Goal: Transaction & Acquisition: Purchase product/service

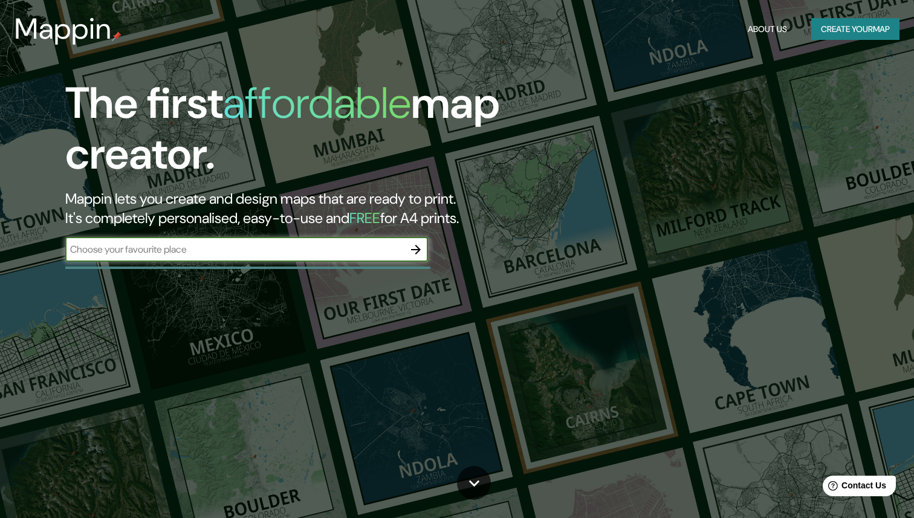
click at [239, 253] on input "text" at bounding box center [234, 249] width 339 height 14
type input "[GEOGRAPHIC_DATA]"
click at [413, 251] on icon "button" at bounding box center [416, 249] width 15 height 15
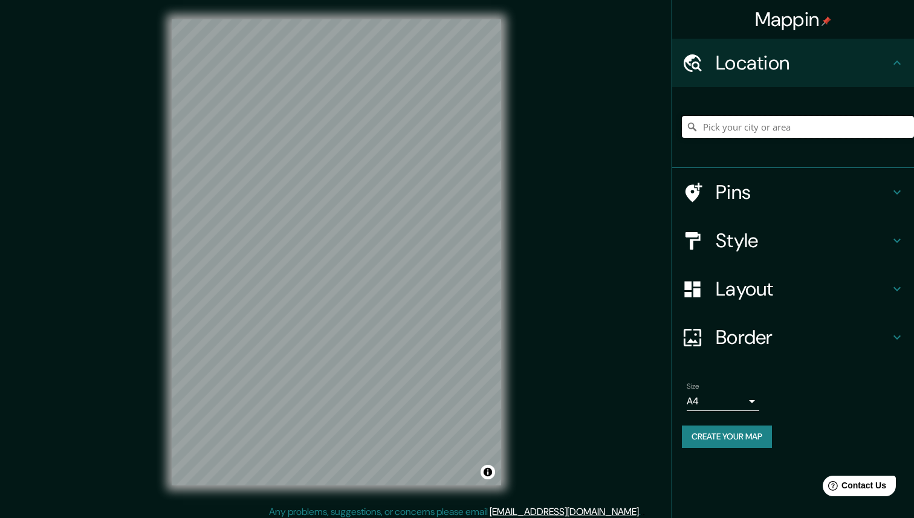
click at [769, 131] on input "Pick your city or area" at bounding box center [798, 127] width 232 height 22
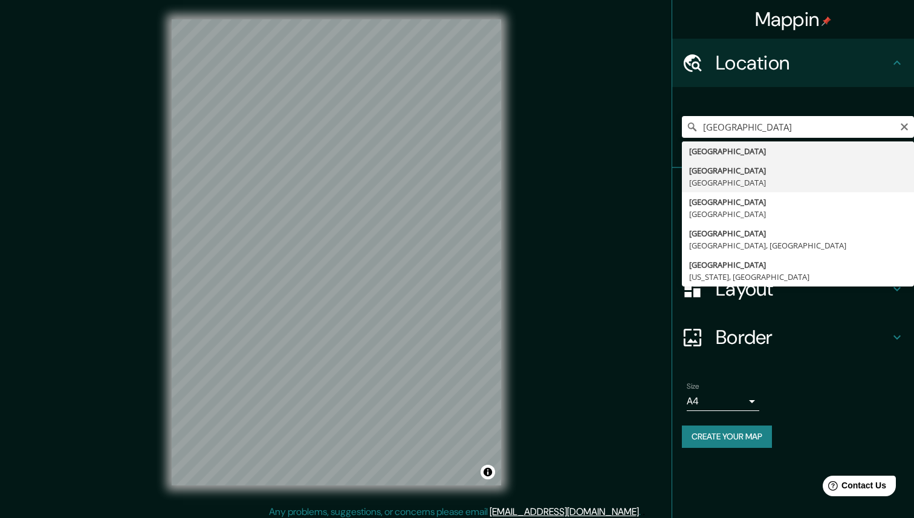
type input "[GEOGRAPHIC_DATA], [GEOGRAPHIC_DATA]"
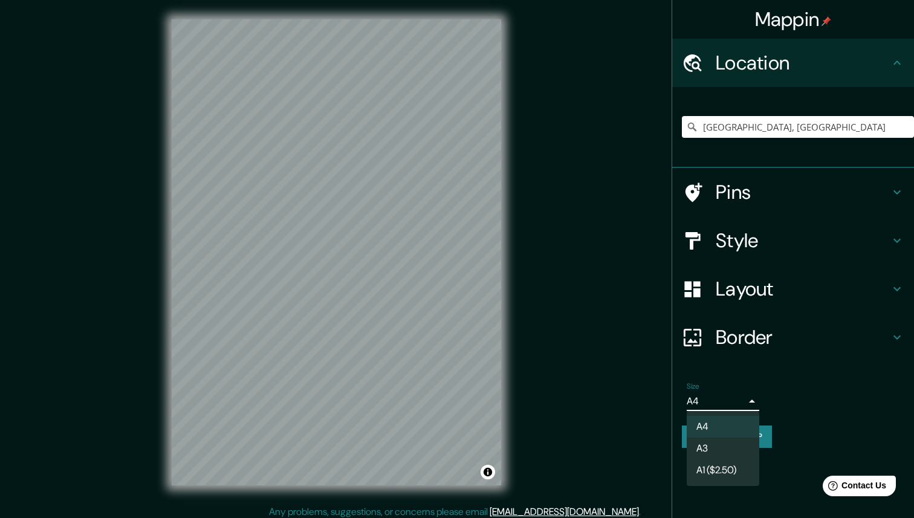
click at [748, 399] on body "Mappin Location [GEOGRAPHIC_DATA], [GEOGRAPHIC_DATA] Pins Style Layout Border C…" at bounding box center [457, 259] width 914 height 518
click at [730, 454] on li "A3" at bounding box center [723, 449] width 73 height 22
click at [738, 407] on body "Mappin Location [GEOGRAPHIC_DATA], [GEOGRAPHIC_DATA] Pins Style Layout Border C…" at bounding box center [457, 259] width 914 height 518
click at [724, 476] on li "A1 ($2.50)" at bounding box center [723, 470] width 73 height 22
click at [725, 401] on body "Mappin Location [GEOGRAPHIC_DATA], [GEOGRAPHIC_DATA] Pins Style Layout Border C…" at bounding box center [457, 259] width 914 height 518
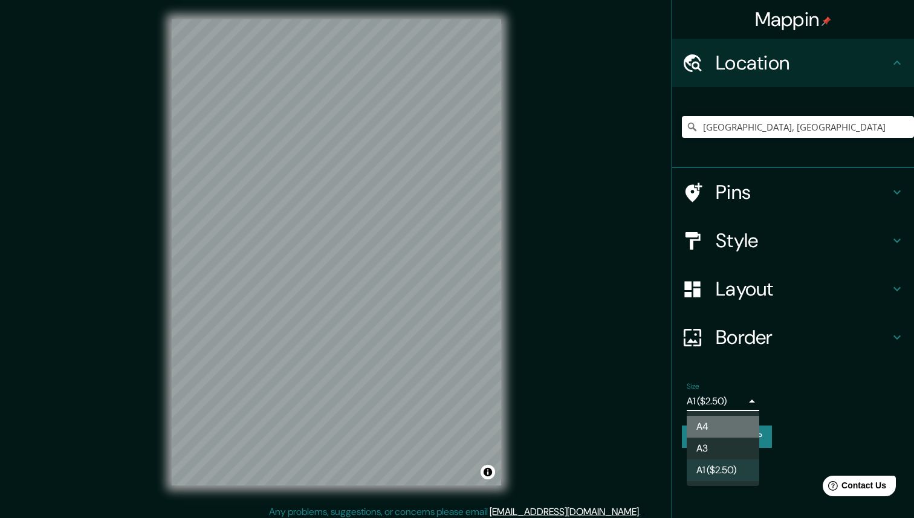
click at [695, 427] on li "A4" at bounding box center [723, 427] width 73 height 22
type input "single"
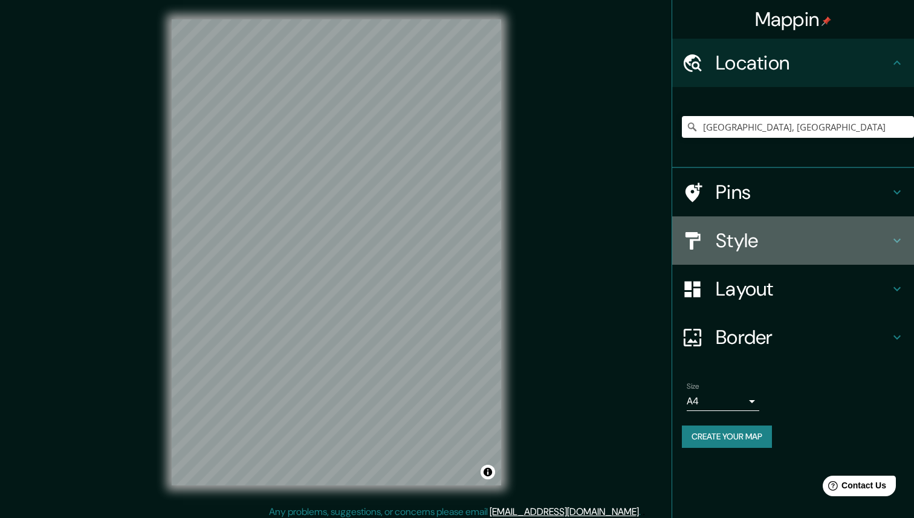
click at [753, 248] on h4 "Style" at bounding box center [803, 241] width 174 height 24
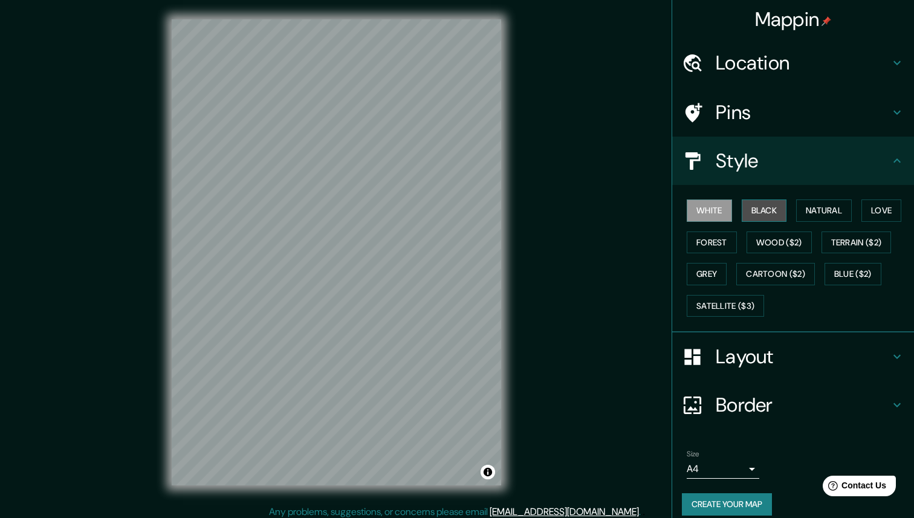
click at [765, 218] on button "Black" at bounding box center [764, 210] width 45 height 22
click at [719, 241] on button "Forest" at bounding box center [712, 243] width 50 height 22
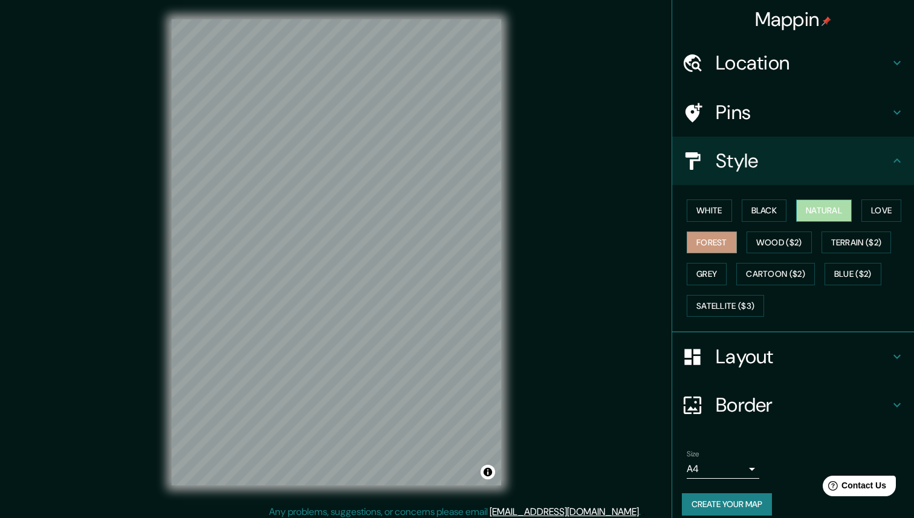
click at [832, 203] on button "Natural" at bounding box center [824, 210] width 56 height 22
click at [857, 209] on div "White Black Natural Love Forest Wood ($2) Terrain ($2) Grey Cartoon ($2) Blue (…" at bounding box center [798, 258] width 232 height 127
click at [876, 209] on button "Love" at bounding box center [881, 210] width 40 height 22
click at [819, 210] on button "Natural" at bounding box center [824, 210] width 56 height 22
click at [772, 215] on button "Black" at bounding box center [764, 210] width 45 height 22
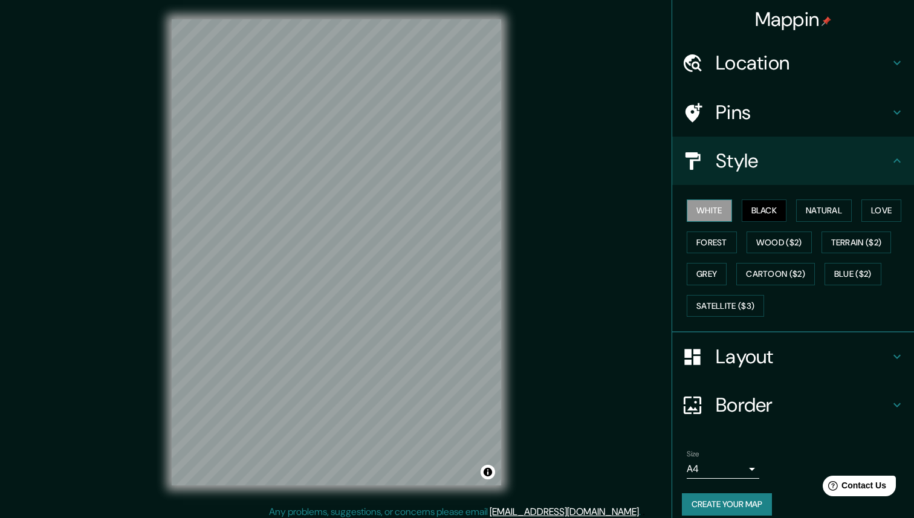
click at [714, 215] on button "White" at bounding box center [709, 210] width 45 height 22
click at [750, 208] on button "Black" at bounding box center [764, 210] width 45 height 22
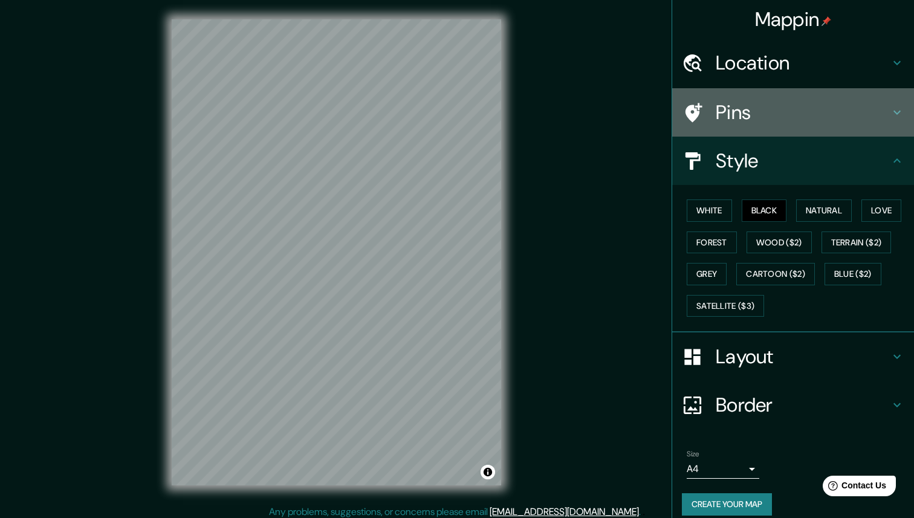
click at [776, 110] on h4 "Pins" at bounding box center [803, 112] width 174 height 24
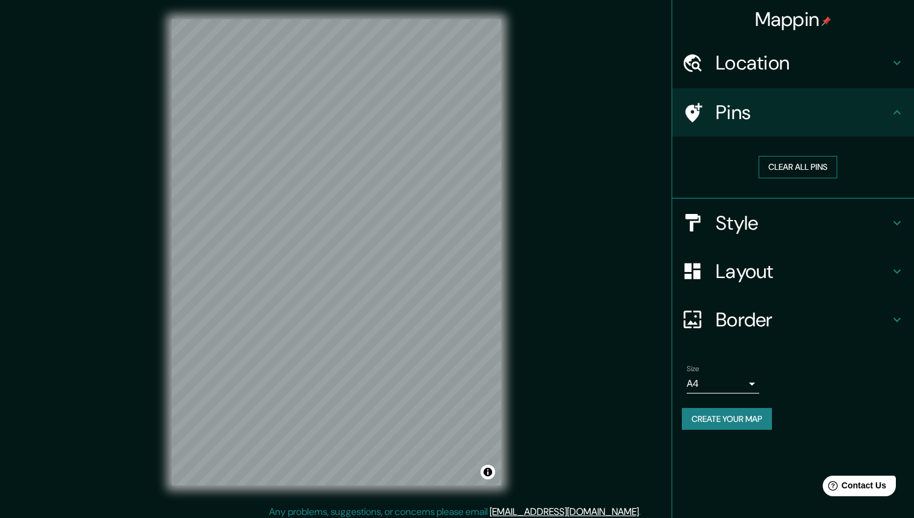
click at [793, 170] on button "Clear all pins" at bounding box center [798, 167] width 79 height 22
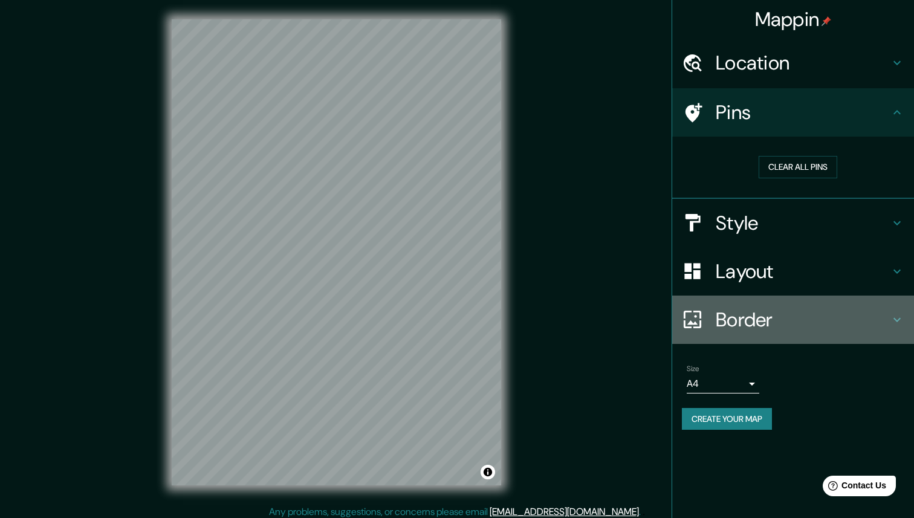
click at [751, 312] on h4 "Border" at bounding box center [803, 320] width 174 height 24
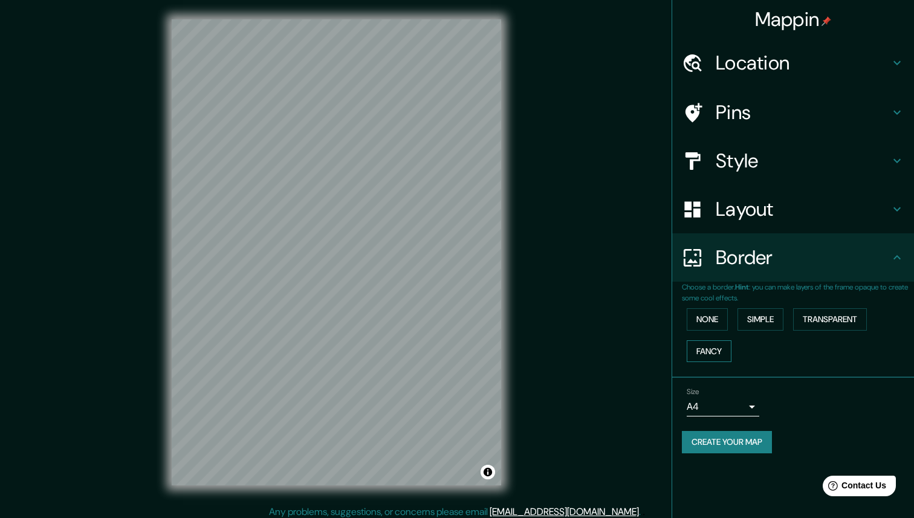
click at [705, 348] on button "Fancy" at bounding box center [709, 351] width 45 height 22
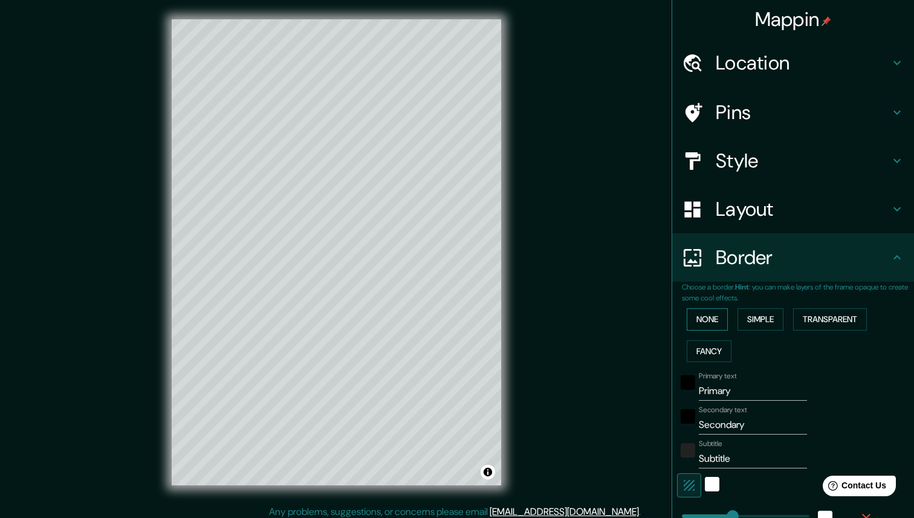
click at [708, 317] on button "None" at bounding box center [707, 319] width 41 height 22
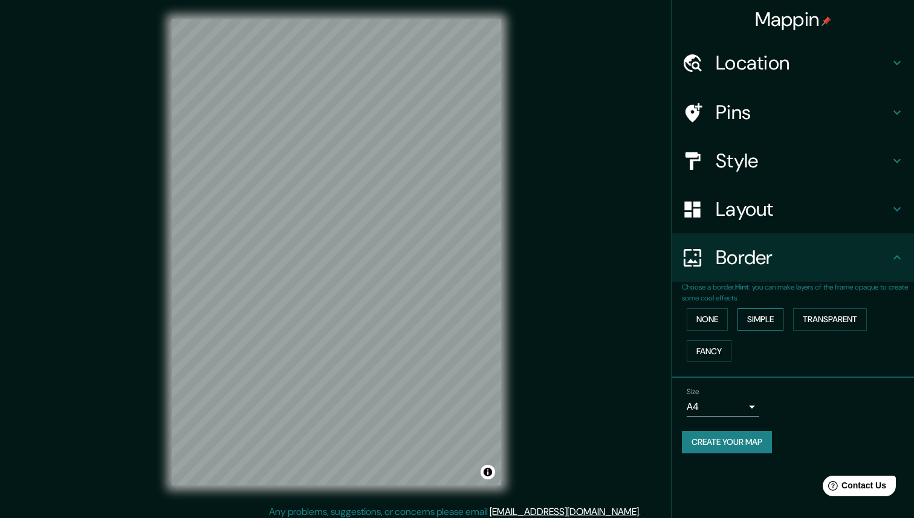
click at [760, 317] on button "Simple" at bounding box center [760, 319] width 46 height 22
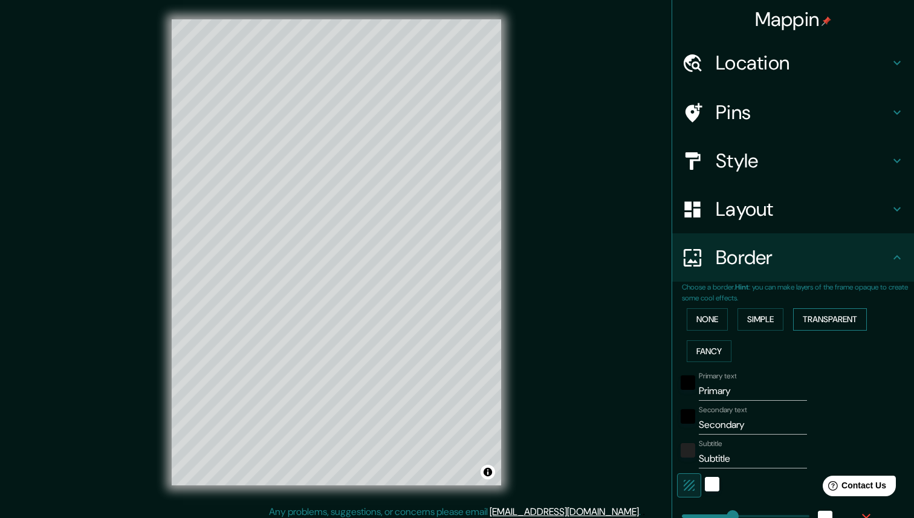
click at [834, 321] on button "Transparent" at bounding box center [830, 319] width 74 height 22
click at [766, 311] on button "Simple" at bounding box center [760, 319] width 46 height 22
click at [717, 320] on button "None" at bounding box center [707, 319] width 41 height 22
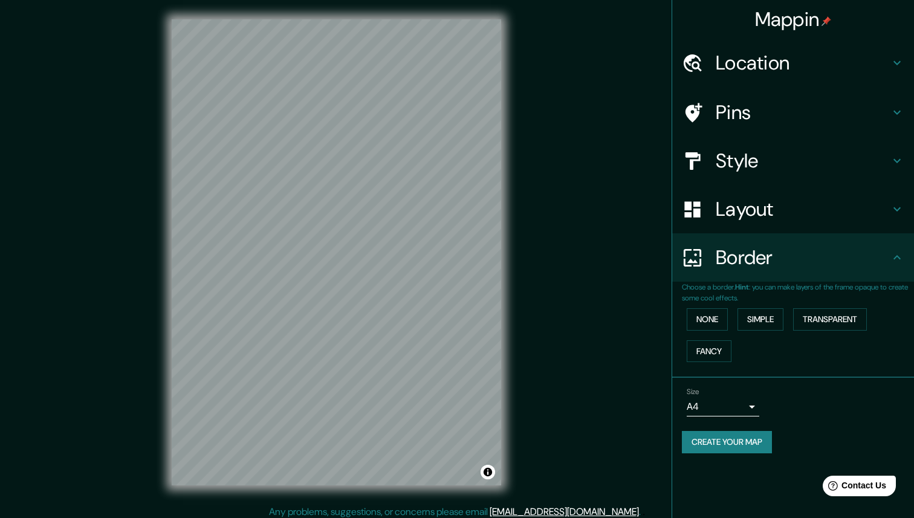
click at [769, 216] on h4 "Layout" at bounding box center [803, 209] width 174 height 24
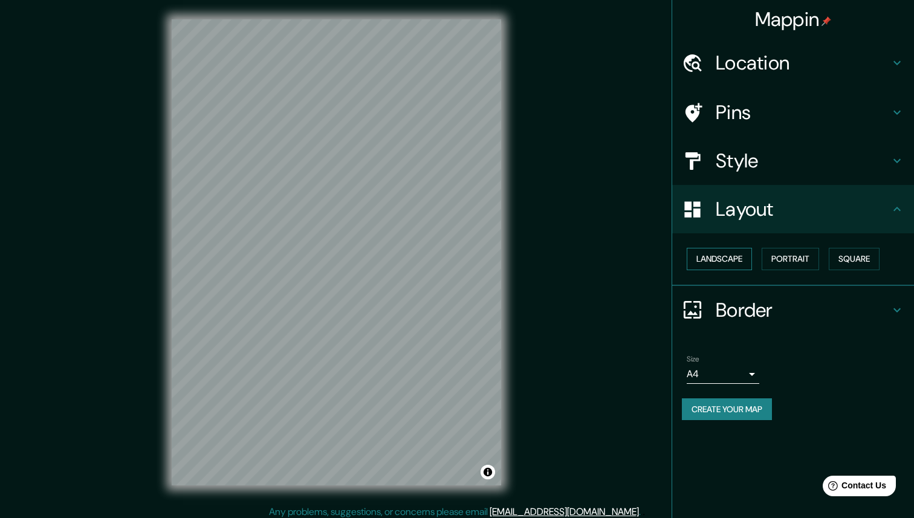
click at [734, 261] on button "Landscape" at bounding box center [719, 259] width 65 height 22
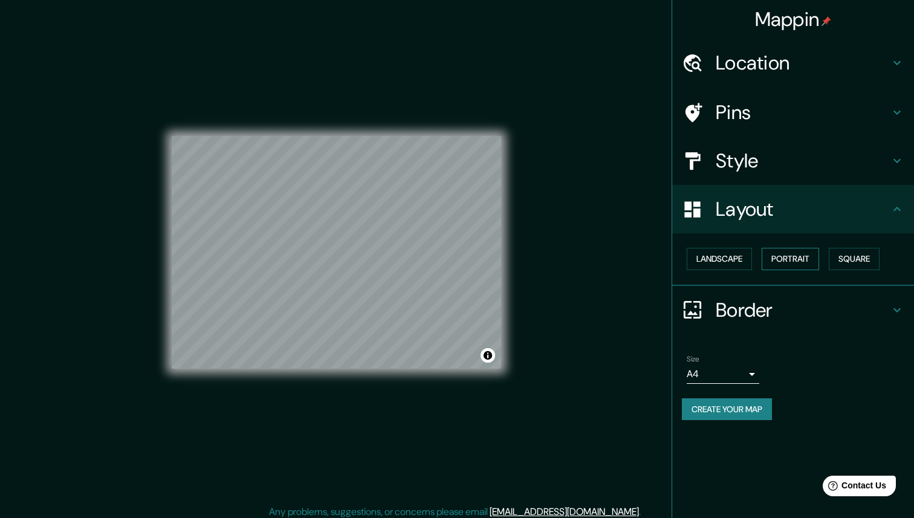
click at [770, 261] on button "Portrait" at bounding box center [790, 259] width 57 height 22
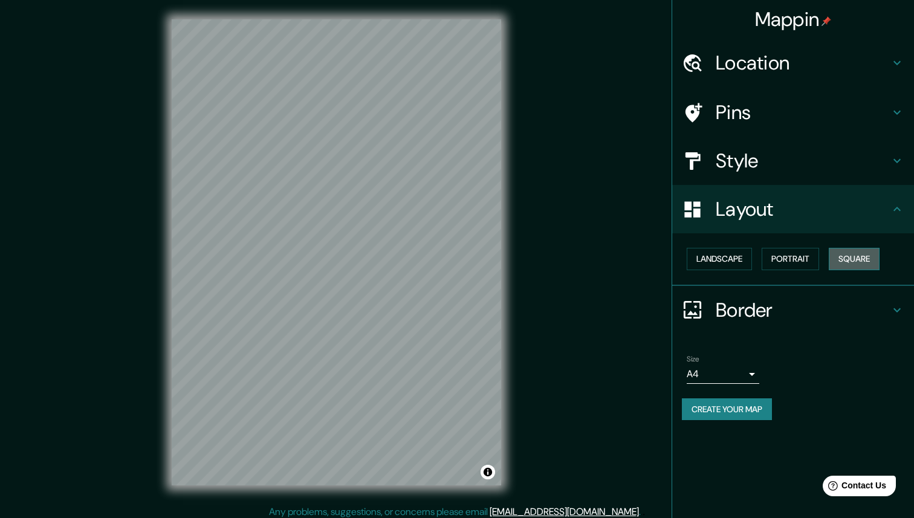
click at [858, 256] on button "Square" at bounding box center [854, 259] width 51 height 22
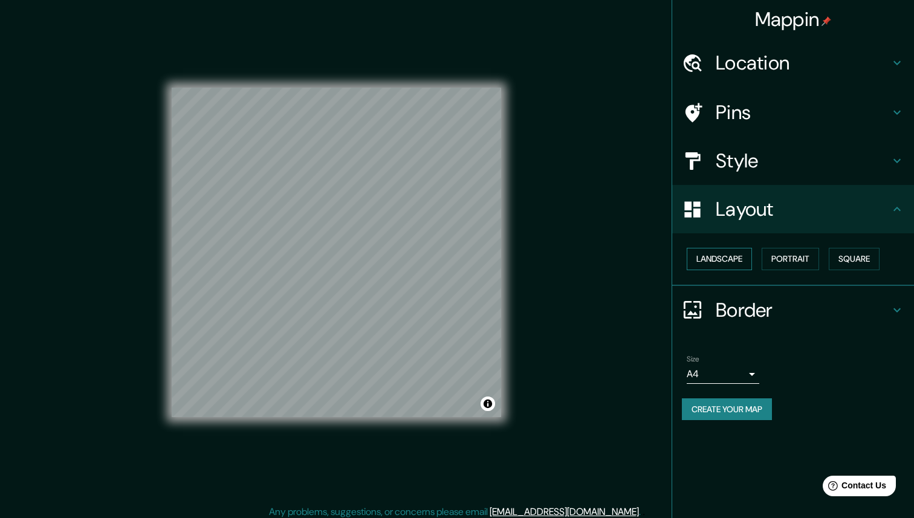
click at [739, 259] on button "Landscape" at bounding box center [719, 259] width 65 height 22
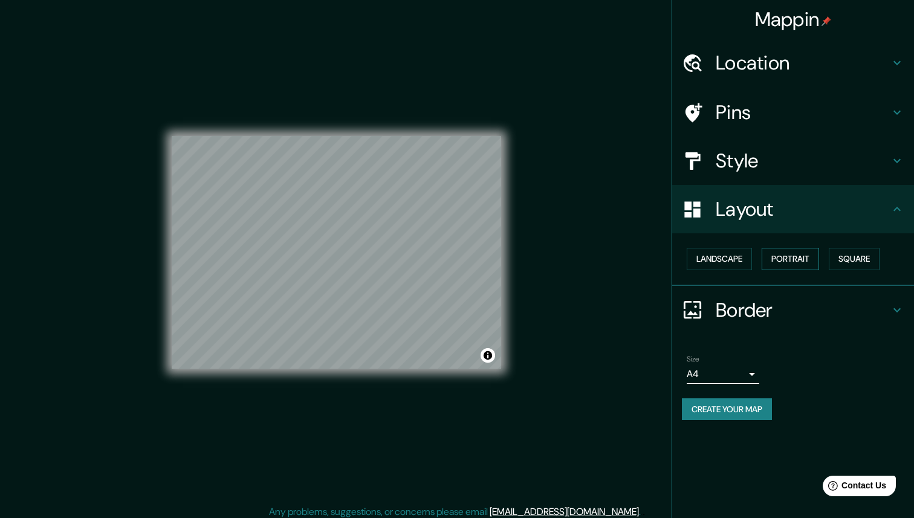
click at [785, 259] on button "Portrait" at bounding box center [790, 259] width 57 height 22
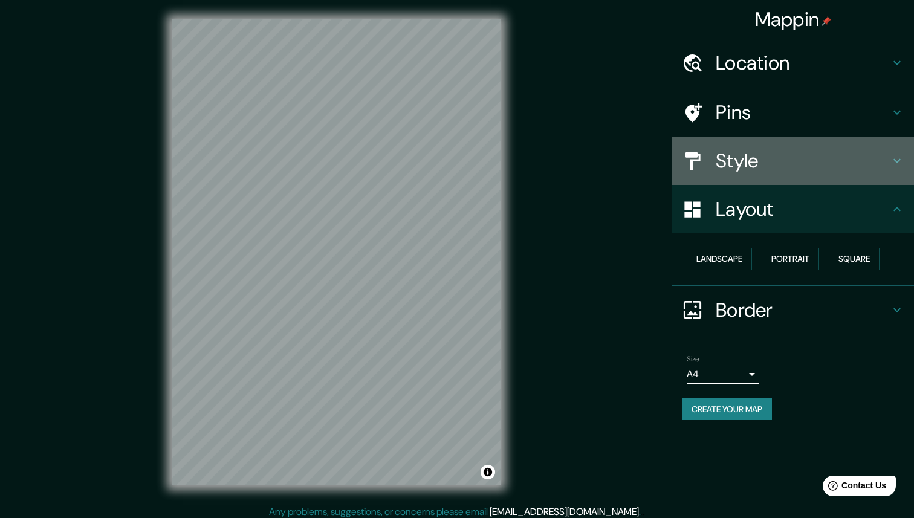
click at [799, 157] on h4 "Style" at bounding box center [803, 161] width 174 height 24
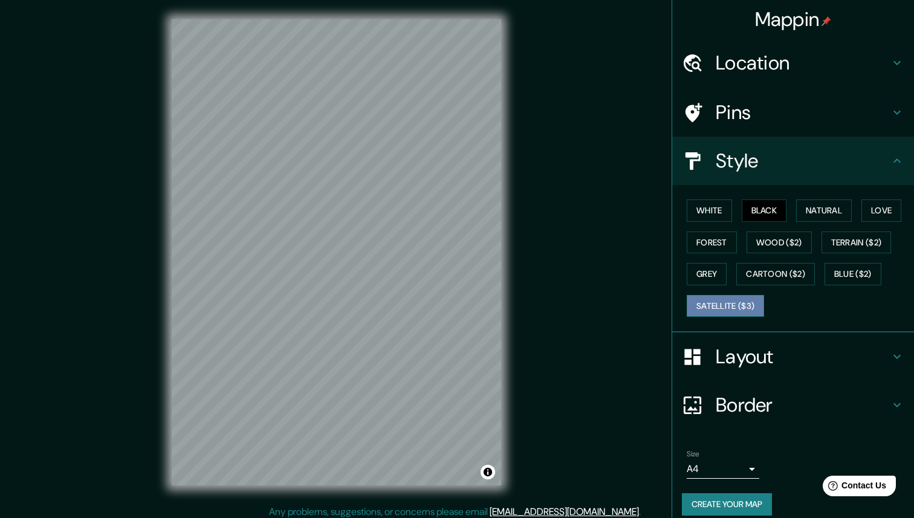
click at [738, 307] on button "Satellite ($3)" at bounding box center [725, 306] width 77 height 22
click at [754, 295] on button "Satellite ($3)" at bounding box center [725, 306] width 77 height 22
click at [776, 267] on button "Cartoon ($2)" at bounding box center [775, 274] width 79 height 22
click at [768, 255] on div "White Black Natural Love Forest Wood ($2) Terrain ($2) Grey Cartoon ($2) Blue (…" at bounding box center [798, 258] width 232 height 127
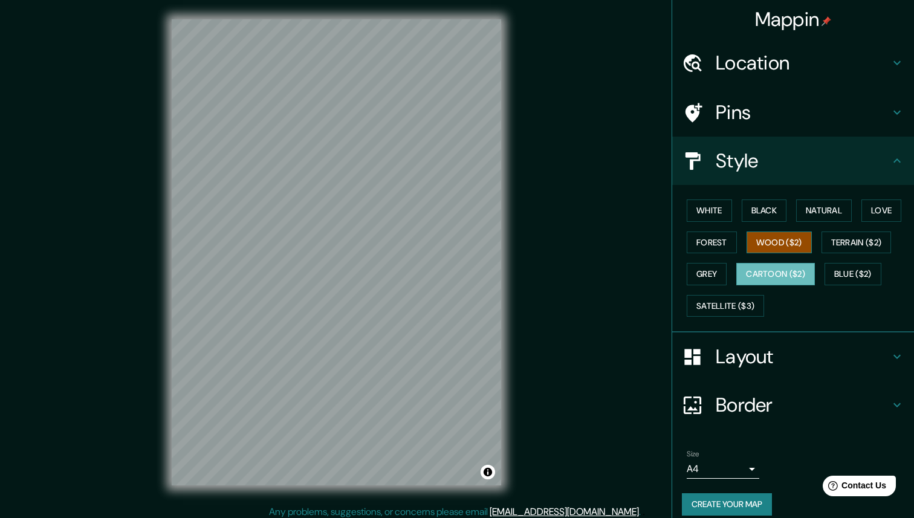
click at [777, 244] on button "Wood ($2)" at bounding box center [779, 243] width 65 height 22
click at [741, 218] on div "White Black Natural Love Forest Wood ($2) Terrain ($2) Grey Cartoon ($2) Blue (…" at bounding box center [798, 258] width 232 height 127
click at [753, 218] on button "Black" at bounding box center [764, 210] width 45 height 22
click at [802, 109] on h4 "Pins" at bounding box center [803, 112] width 174 height 24
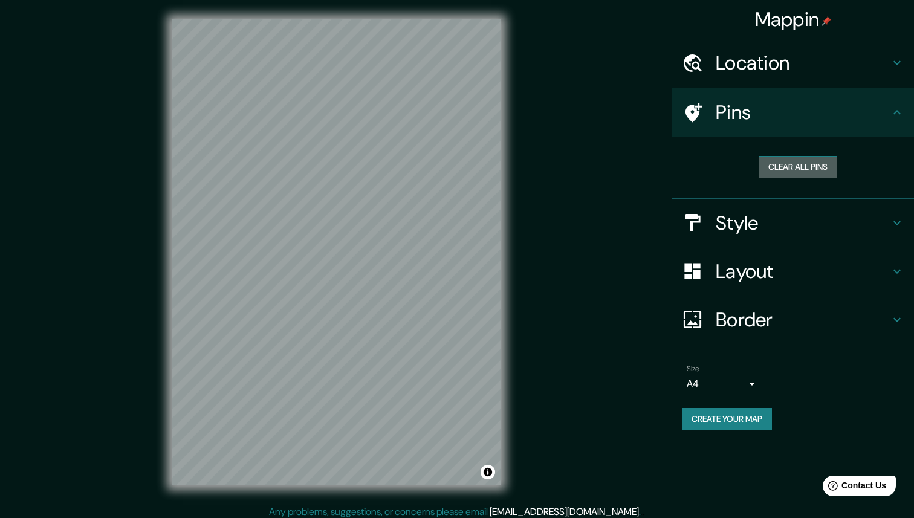
click at [779, 162] on button "Clear all pins" at bounding box center [798, 167] width 79 height 22
click at [702, 108] on icon at bounding box center [692, 112] width 21 height 21
click at [801, 68] on h4 "Location" at bounding box center [803, 63] width 174 height 24
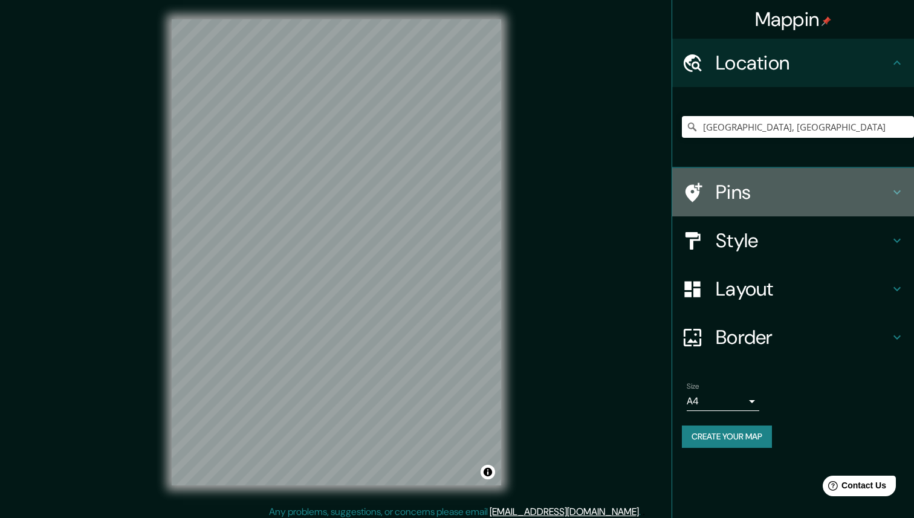
click at [754, 198] on h4 "Pins" at bounding box center [803, 192] width 174 height 24
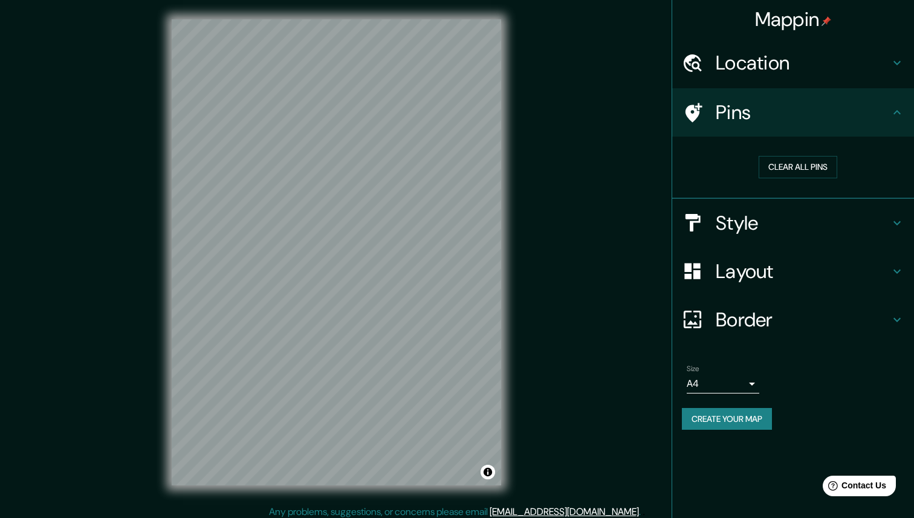
click at [890, 114] on icon at bounding box center [897, 112] width 15 height 15
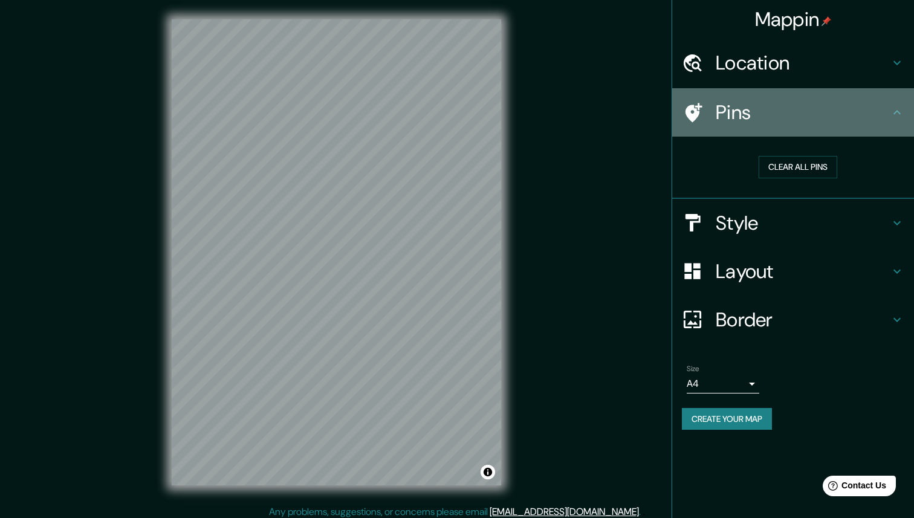
click at [898, 114] on icon at bounding box center [897, 112] width 15 height 15
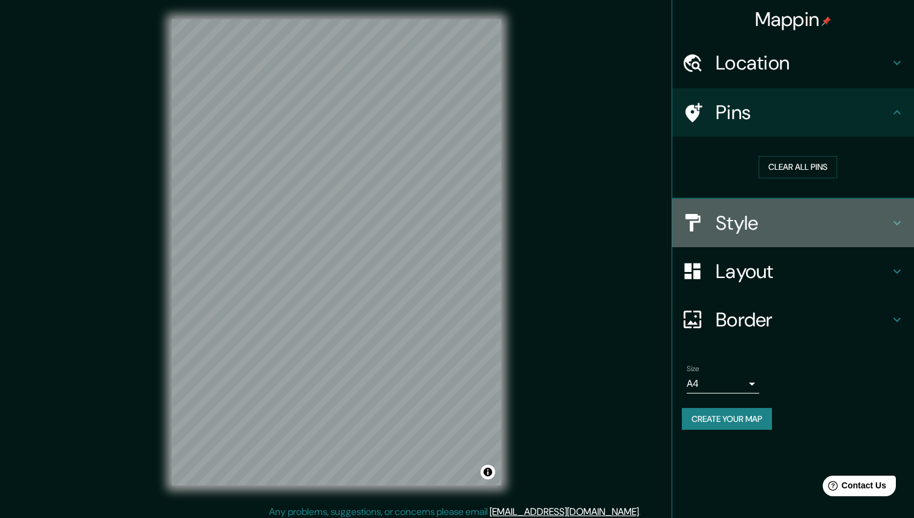
click at [768, 224] on h4 "Style" at bounding box center [803, 223] width 174 height 24
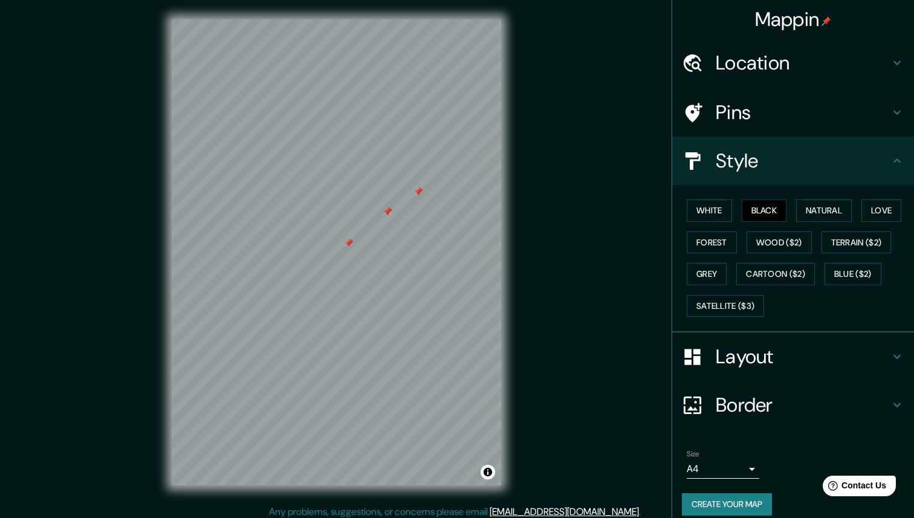
click at [793, 106] on h4 "Pins" at bounding box center [803, 112] width 174 height 24
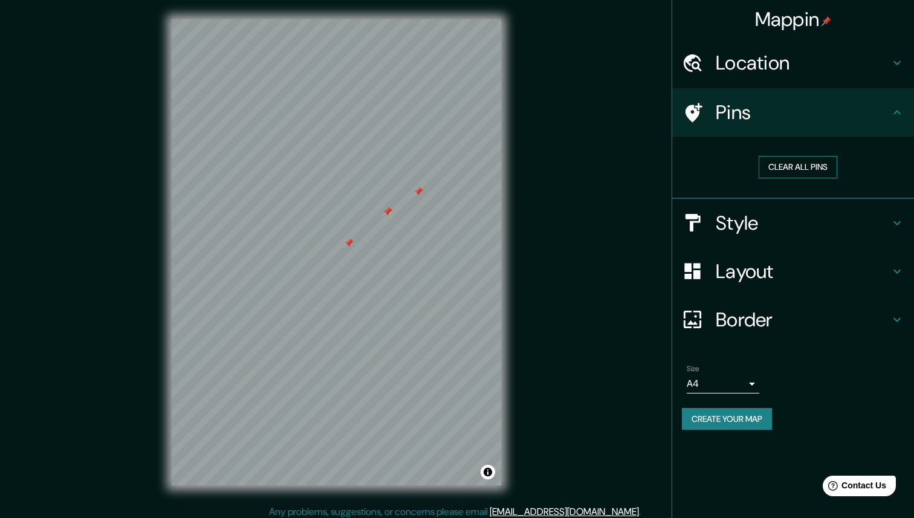
click at [801, 161] on button "Clear all pins" at bounding box center [798, 167] width 79 height 22
